Goal: Information Seeking & Learning: Learn about a topic

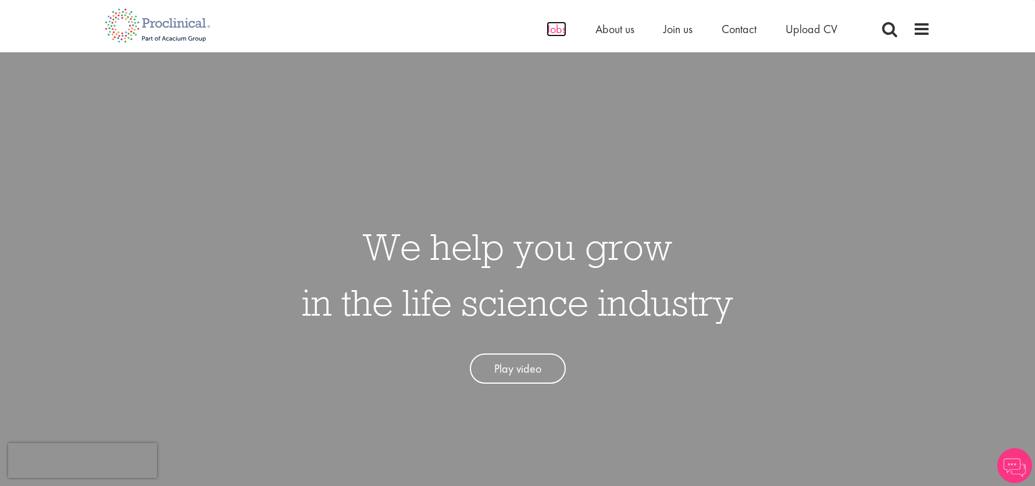
click at [556, 30] on span "Jobs" at bounding box center [557, 29] width 20 height 15
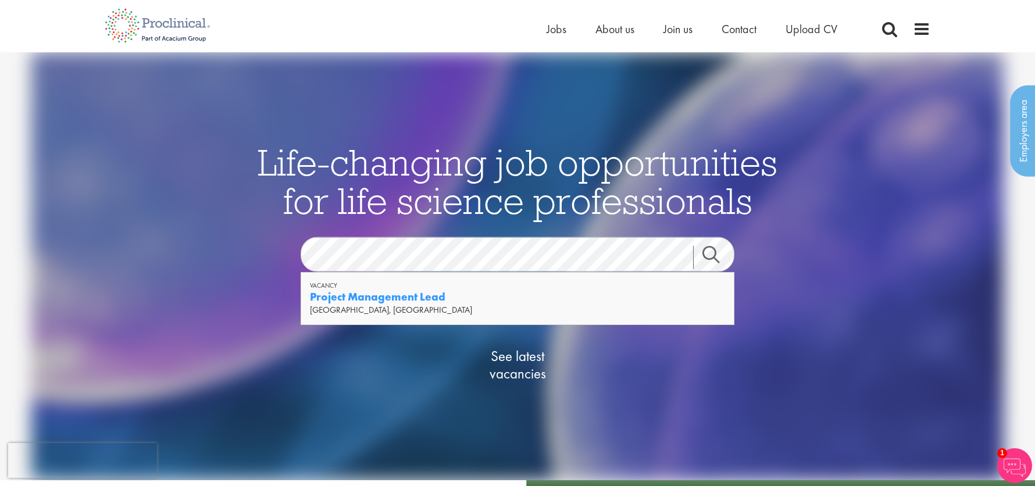
click at [438, 295] on strong "Project Management Lead" at bounding box center [377, 297] width 135 height 15
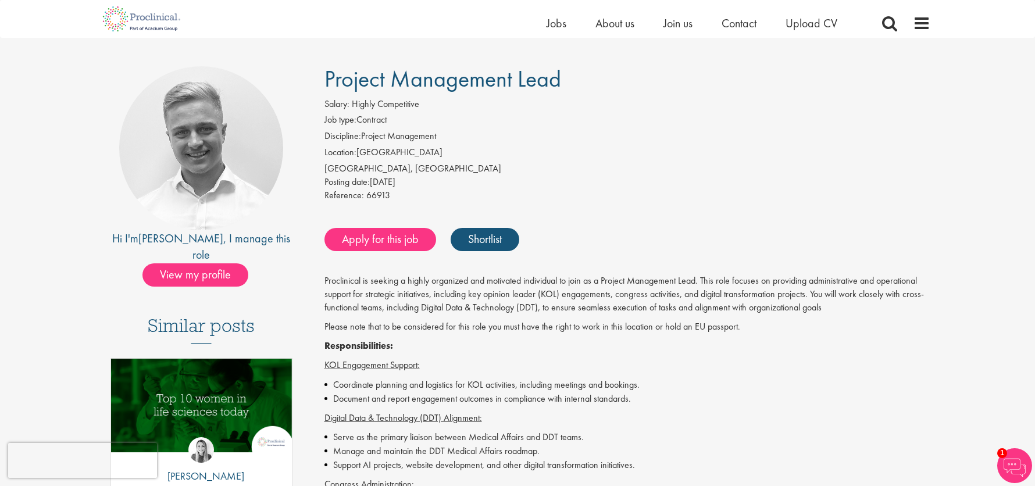
scroll to position [9, 0]
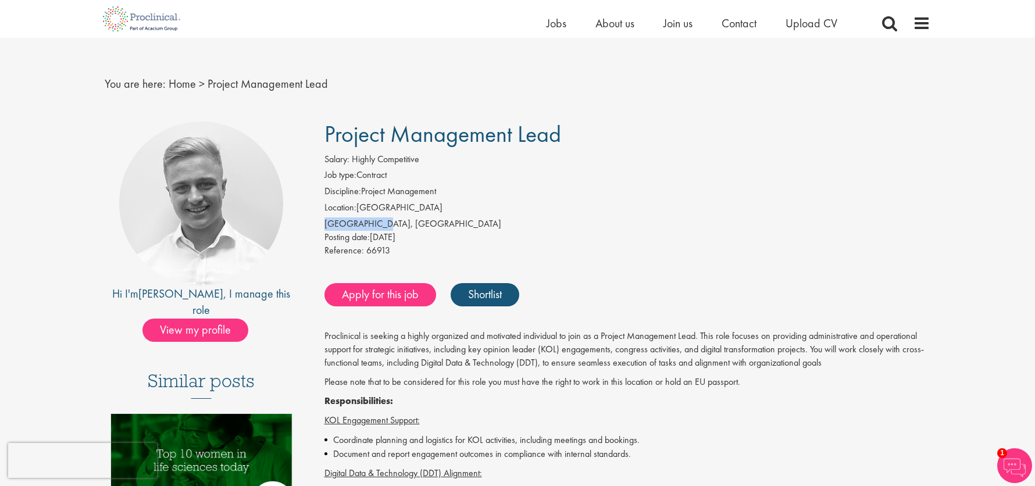
drag, startPoint x: 326, startPoint y: 223, endPoint x: 368, endPoint y: 221, distance: 42.5
click at [368, 221] on div "[GEOGRAPHIC_DATA], [GEOGRAPHIC_DATA]" at bounding box center [627, 223] width 606 height 13
click at [366, 233] on span "Posting date:" at bounding box center [346, 237] width 45 height 12
click at [131, 24] on img at bounding box center [141, 19] width 91 height 38
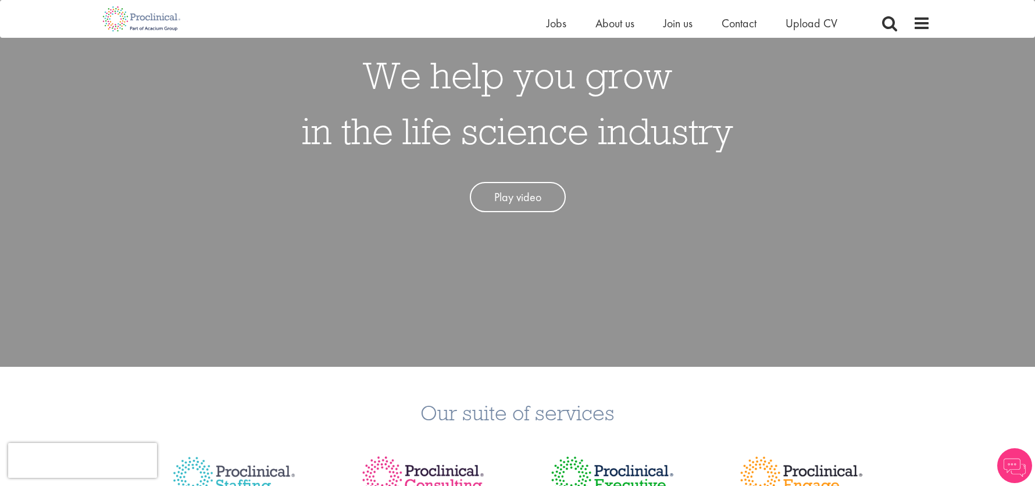
scroll to position [149, 0]
